Goal: Information Seeking & Learning: Compare options

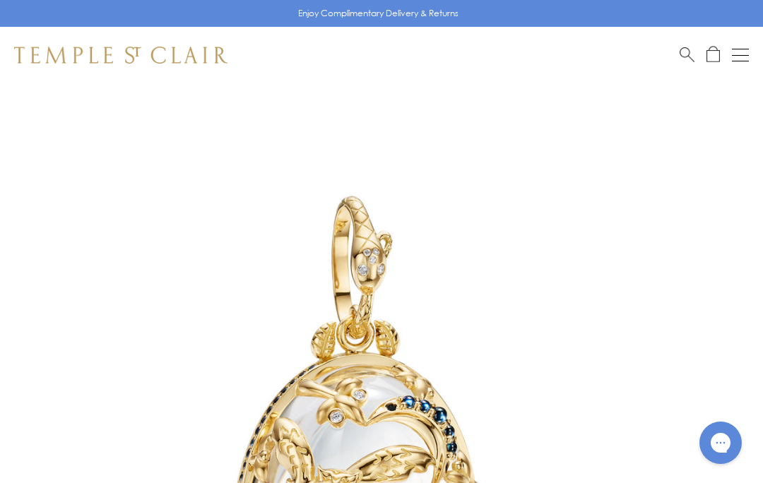
click at [742, 47] on button "Open navigation" at bounding box center [740, 55] width 17 height 17
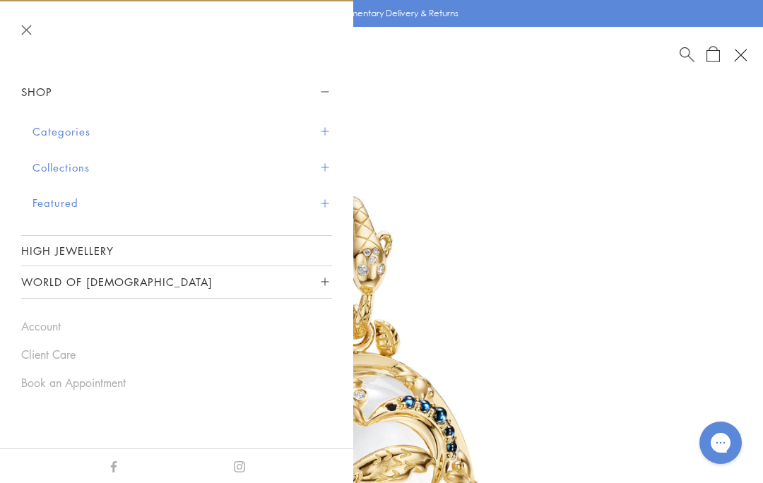
click at [88, 133] on button "Categories" at bounding box center [181, 132] width 299 height 36
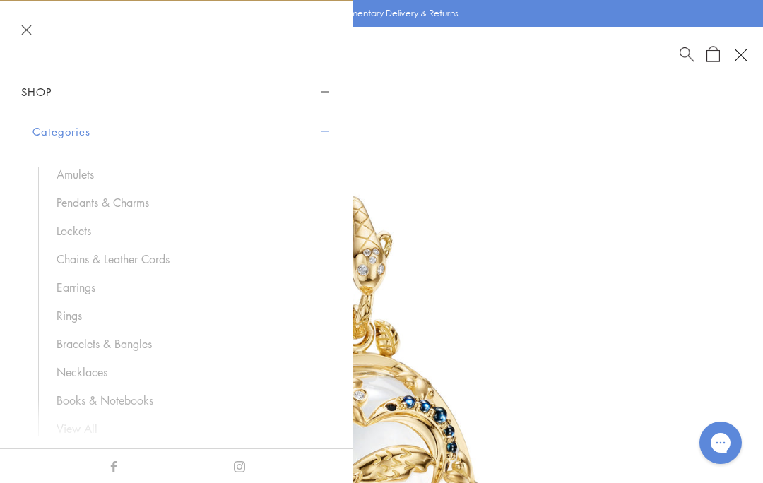
click at [166, 251] on link "Chains & Leather Cords" at bounding box center [187, 259] width 261 height 16
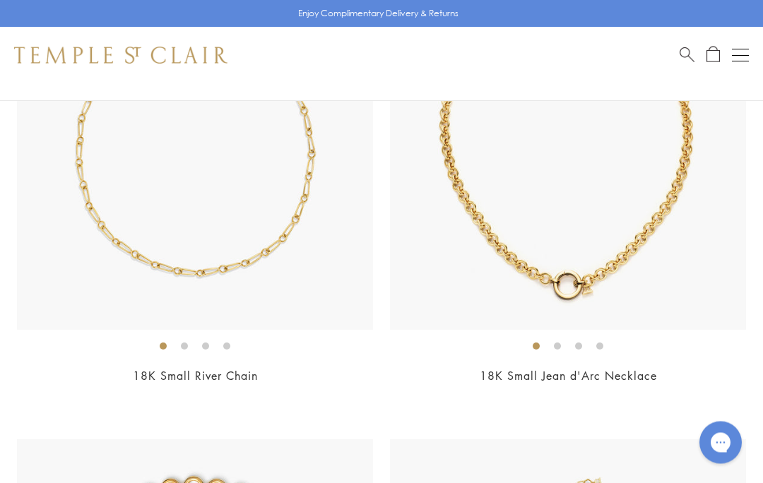
scroll to position [751, 0]
click at [618, 265] on img at bounding box center [568, 152] width 356 height 356
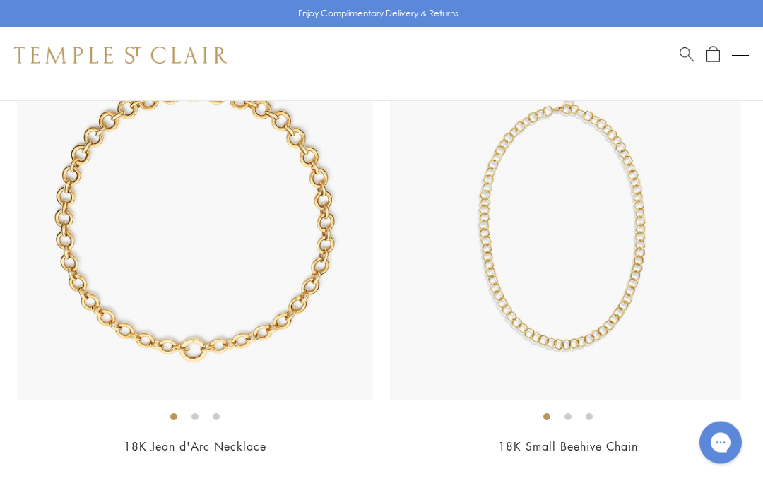
scroll to position [1146, 0]
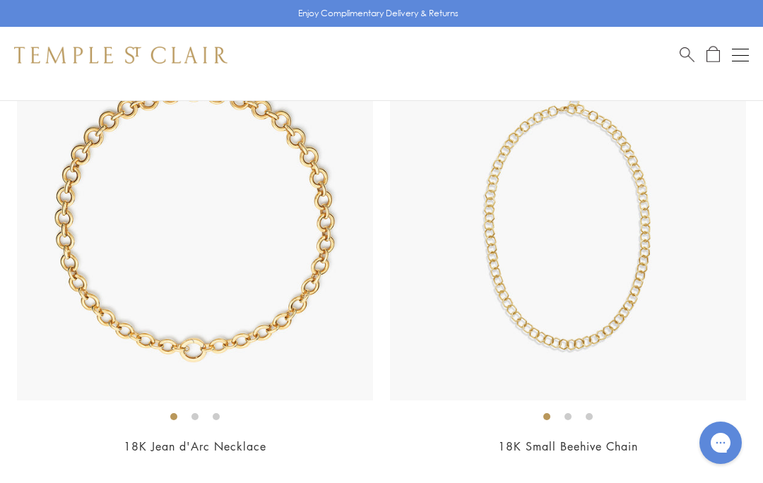
click at [613, 309] on img at bounding box center [568, 223] width 356 height 356
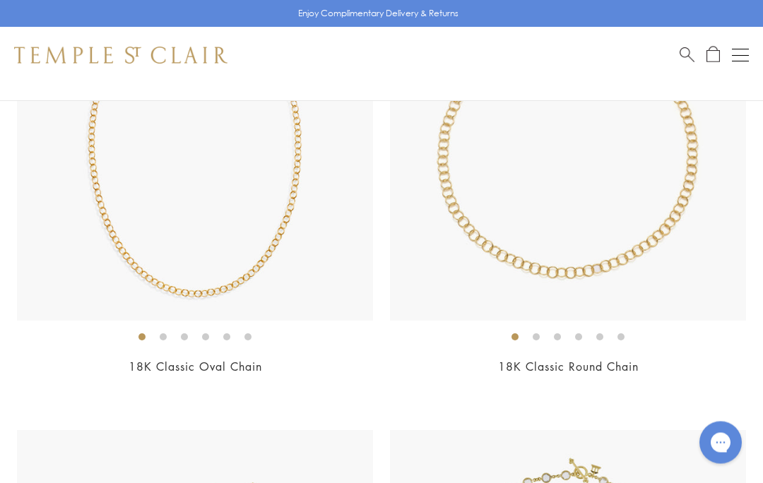
scroll to position [1691, 0]
click at [225, 264] on img at bounding box center [195, 143] width 356 height 356
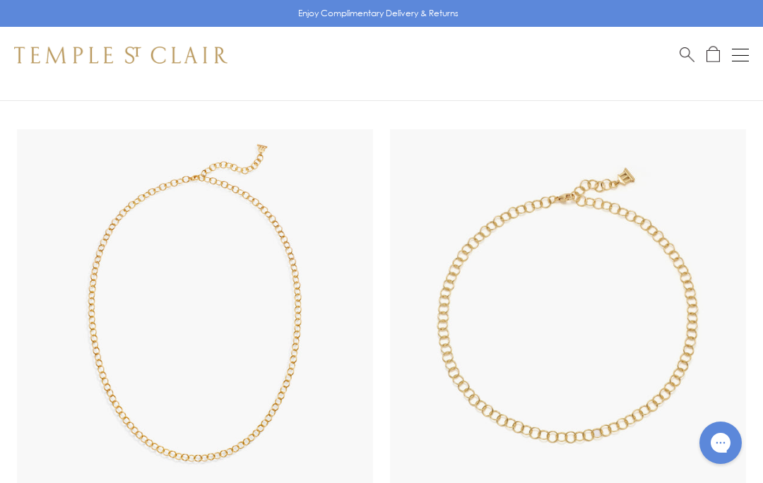
scroll to position [1519, 0]
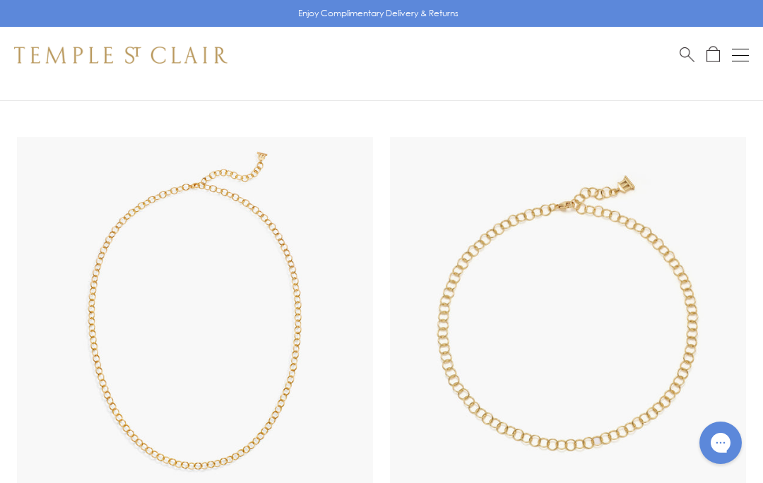
click at [663, 217] on img at bounding box center [568, 315] width 356 height 356
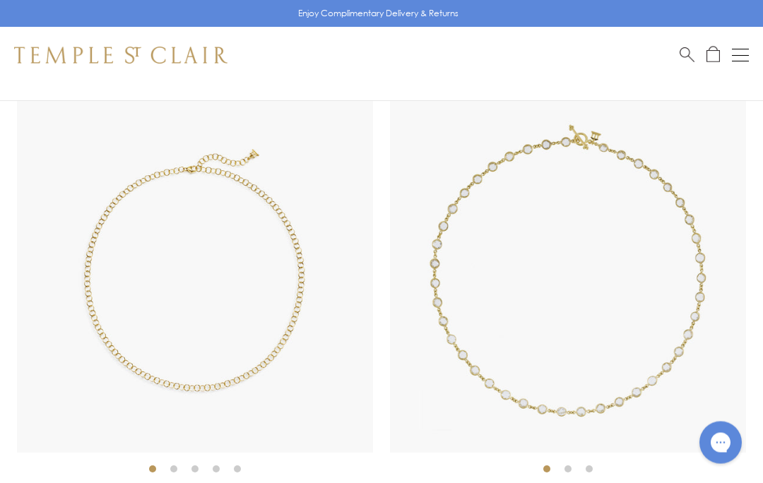
scroll to position [2024, 0]
click at [297, 302] on img at bounding box center [195, 275] width 356 height 356
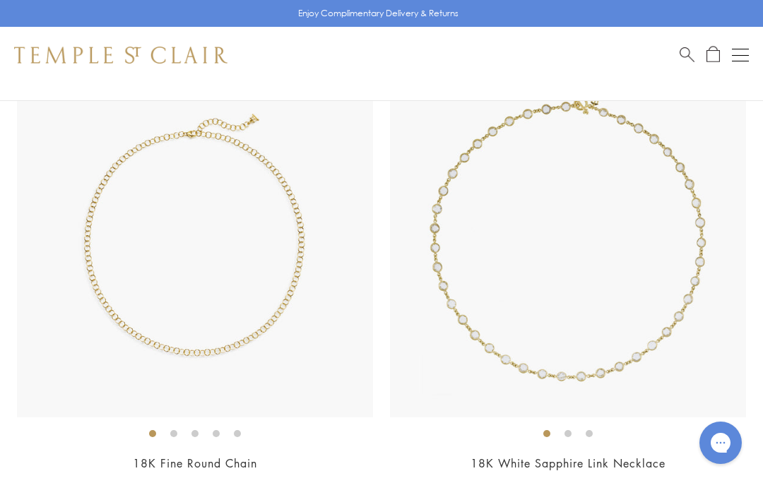
scroll to position [2043, 0]
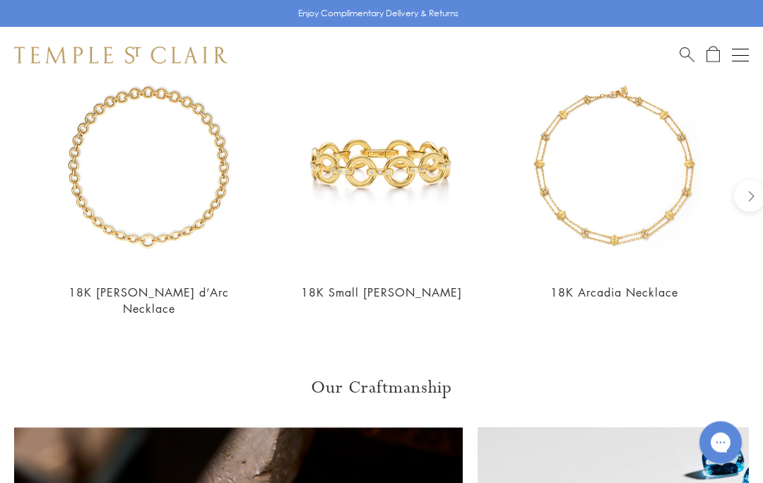
scroll to position [1277, 0]
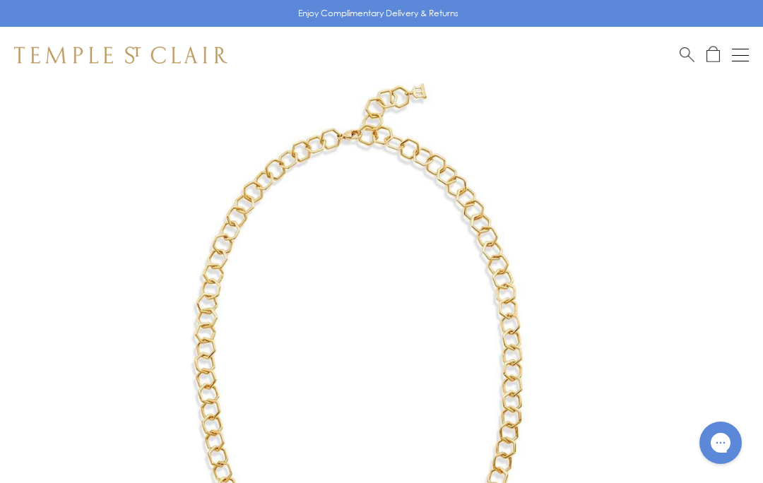
scroll to position [145, 0]
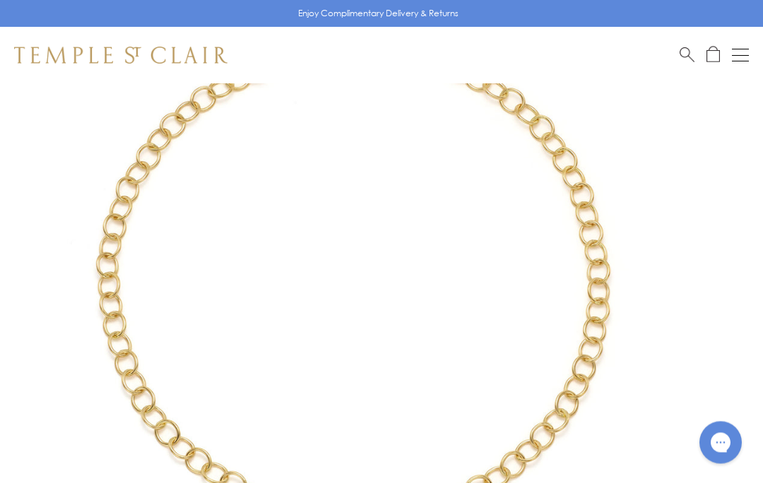
scroll to position [168, 0]
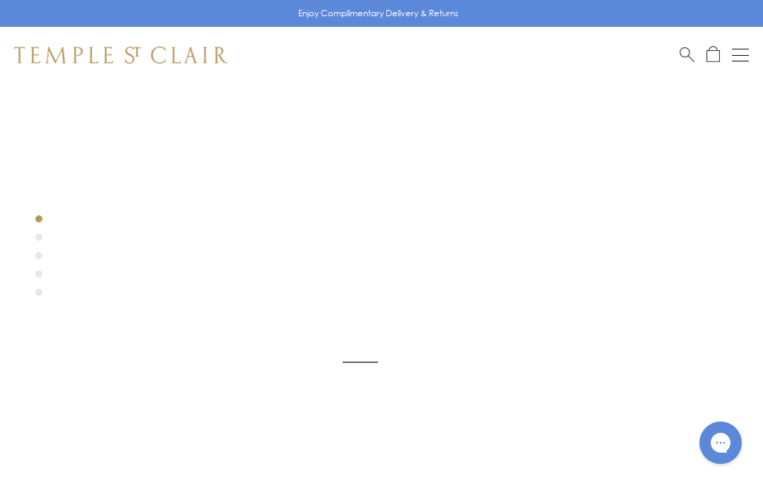
scroll to position [83, 0]
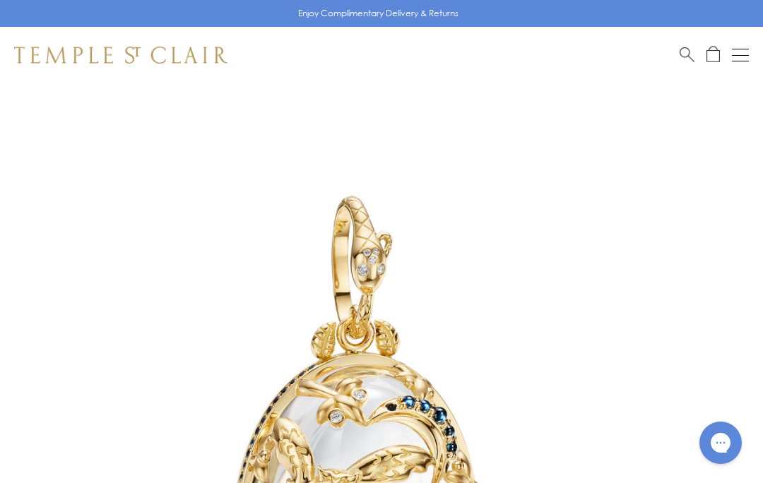
click at [740, 55] on div "Open navigation" at bounding box center [740, 55] width 17 height 1
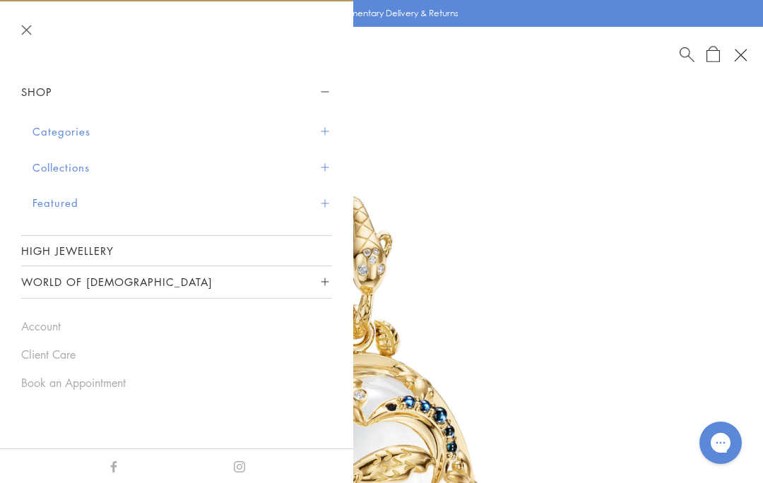
click at [79, 128] on button "Categories" at bounding box center [181, 132] width 299 height 36
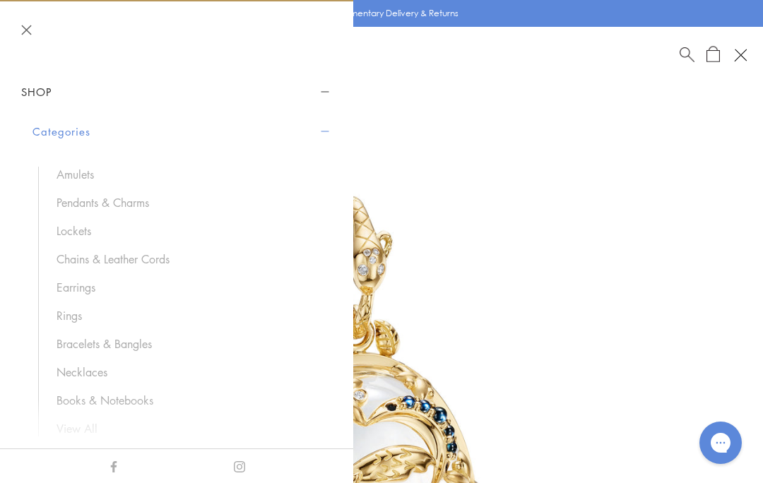
click at [150, 196] on link "Pendants & Charms" at bounding box center [187, 203] width 261 height 16
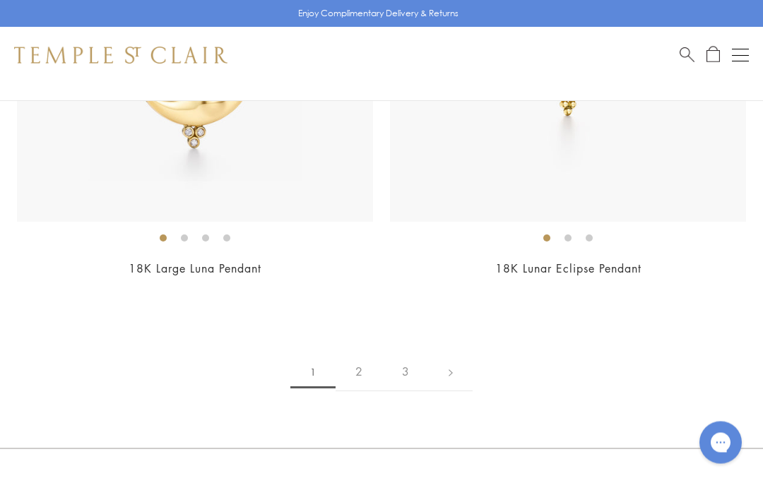
scroll to position [14822, 0]
click at [349, 352] on link "2" at bounding box center [359, 371] width 47 height 39
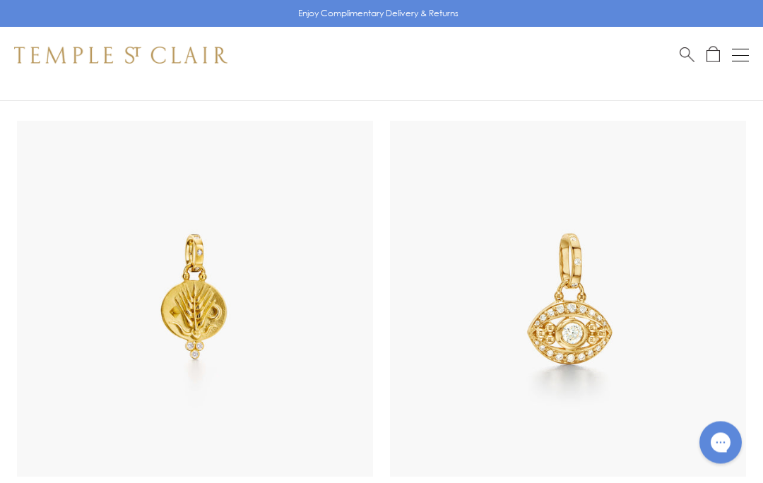
scroll to position [2931, 0]
click at [745, 217] on img at bounding box center [568, 298] width 356 height 356
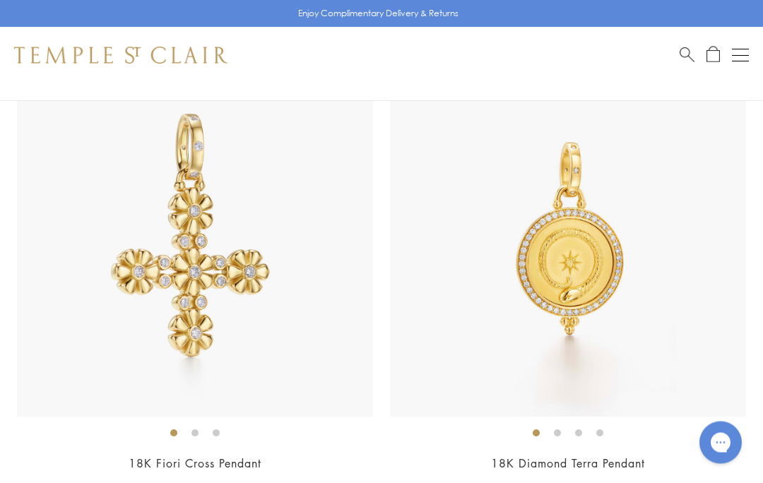
scroll to position [3922, 0]
click at [237, 456] on link "18K Fiori Cross Pendant" at bounding box center [195, 464] width 133 height 16
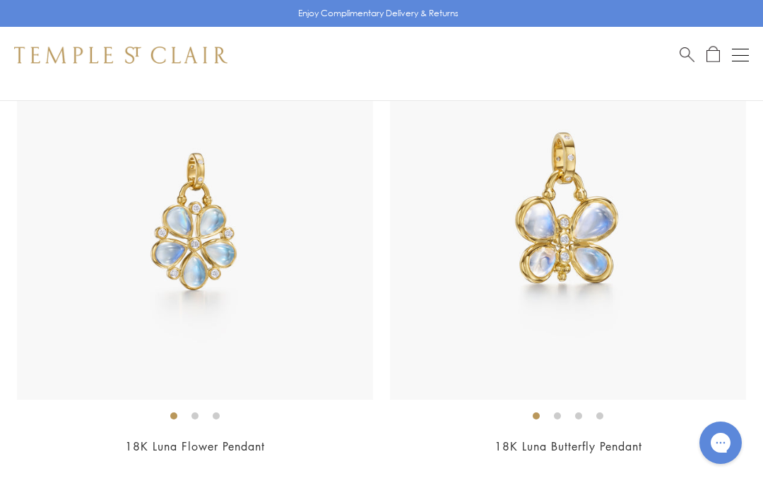
scroll to position [4403, 0]
click at [229, 439] on link "18K Luna Flower Pendant" at bounding box center [195, 447] width 140 height 16
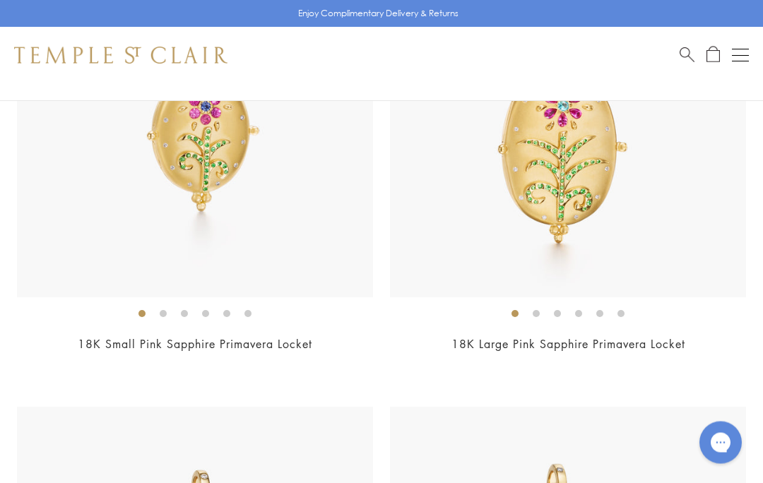
scroll to position [12419, 0]
click at [251, 336] on link "18K Small Pink Sapphire Primavera Locket" at bounding box center [195, 344] width 235 height 16
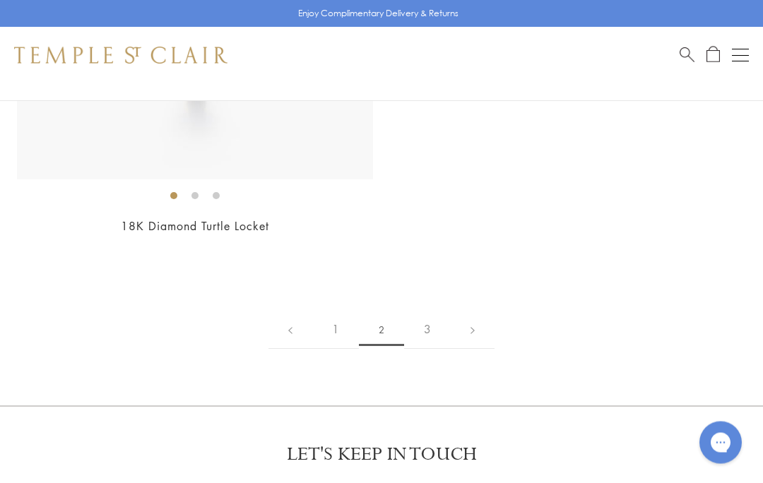
scroll to position [13468, 0]
click at [431, 310] on link "3" at bounding box center [427, 329] width 47 height 39
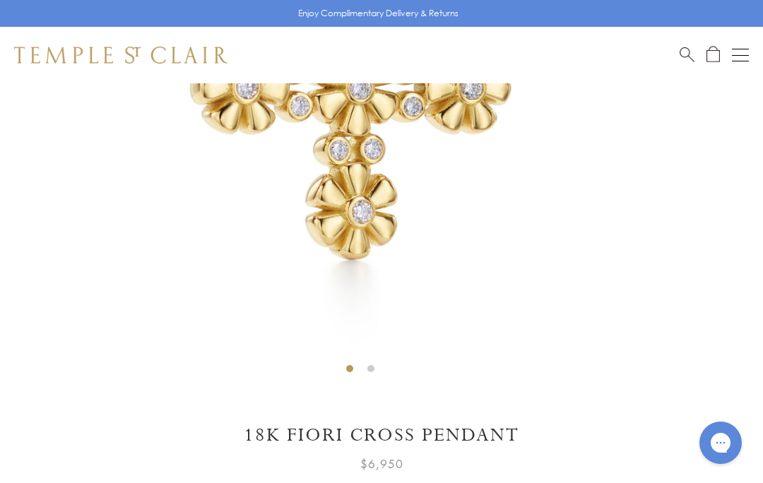
scroll to position [403, 0]
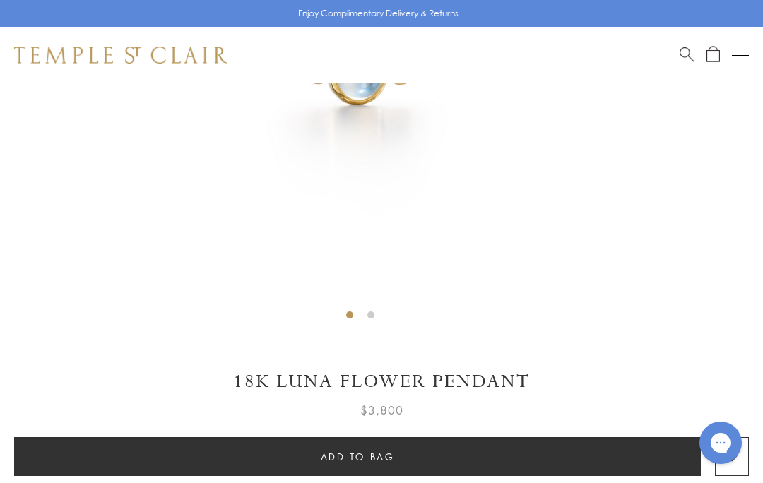
scroll to position [463, 0]
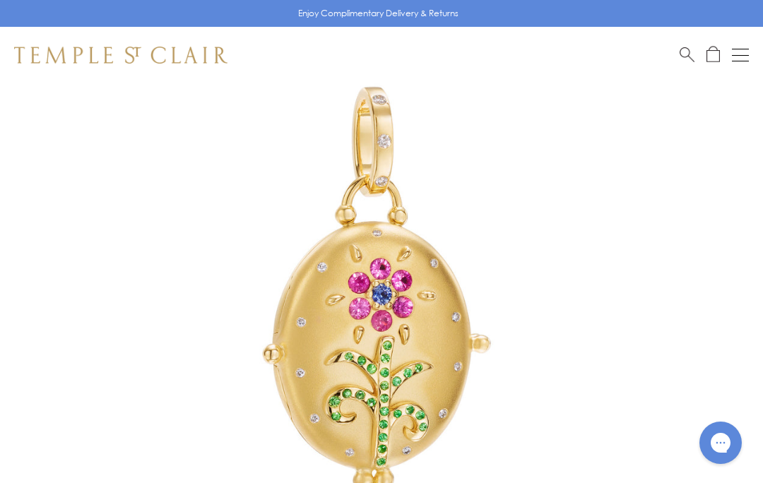
scroll to position [120, 0]
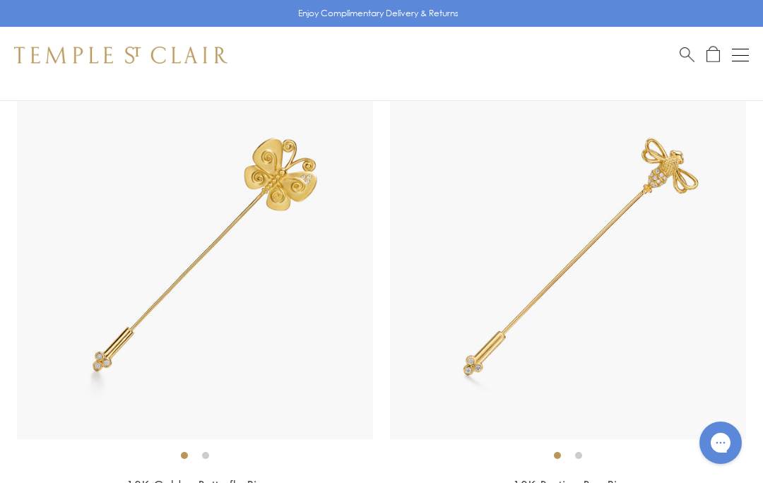
scroll to position [1571, 0]
click at [591, 266] on img at bounding box center [568, 263] width 356 height 356
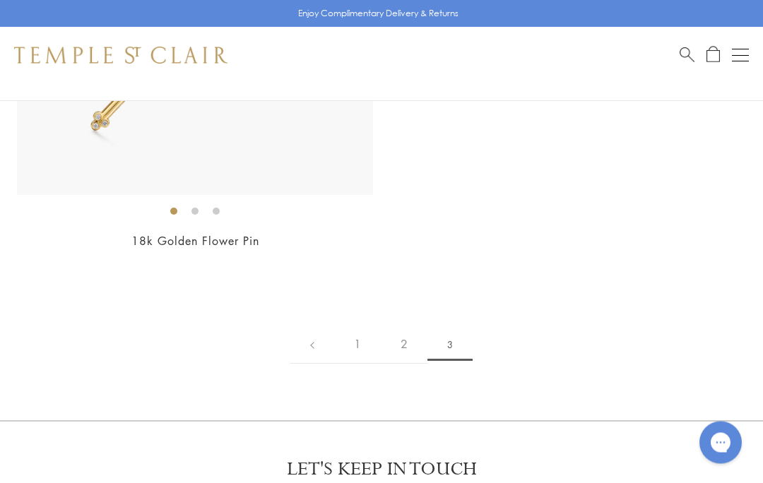
scroll to position [2288, 0]
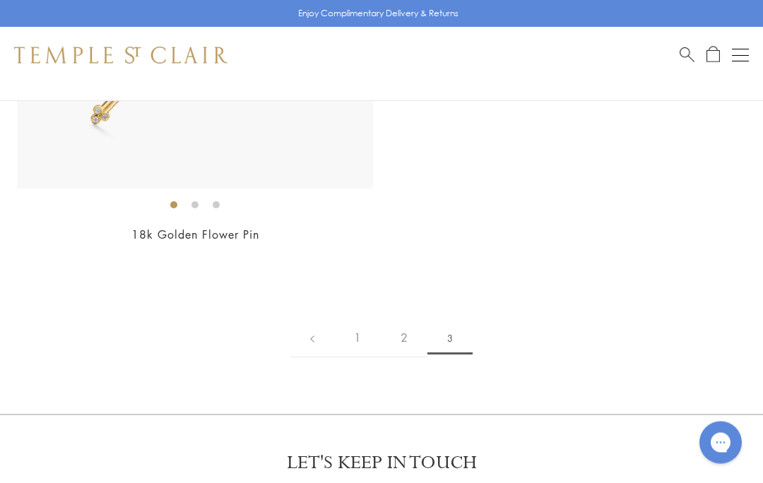
click at [365, 331] on link "1" at bounding box center [357, 338] width 47 height 39
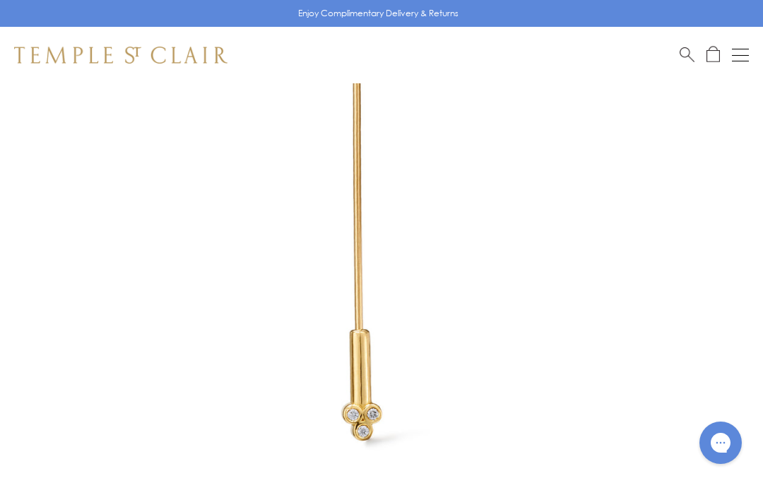
scroll to position [321, 0]
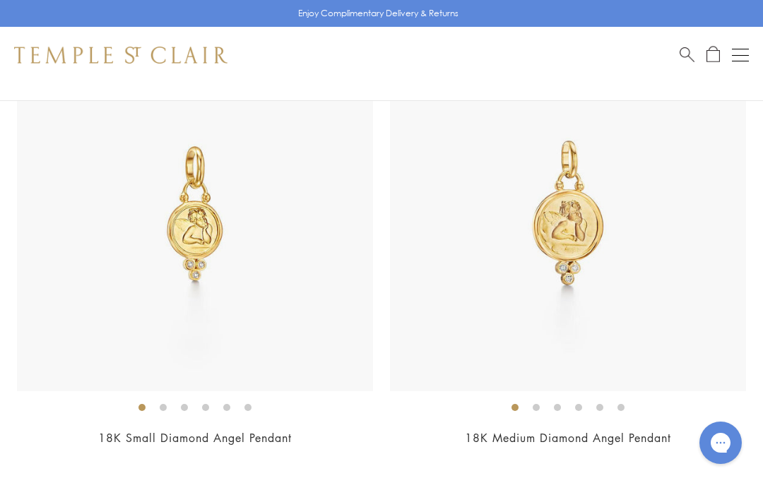
scroll to position [3946, 0]
click at [583, 237] on img at bounding box center [568, 215] width 356 height 356
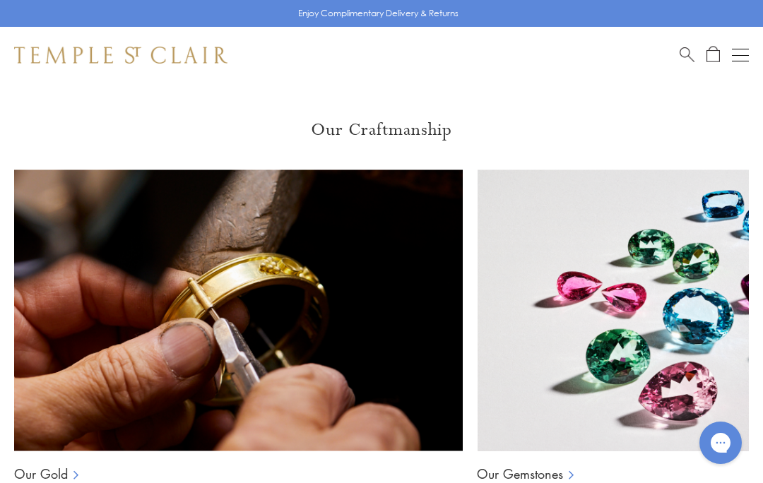
scroll to position [1610, 0]
